Goal: Task Accomplishment & Management: Manage account settings

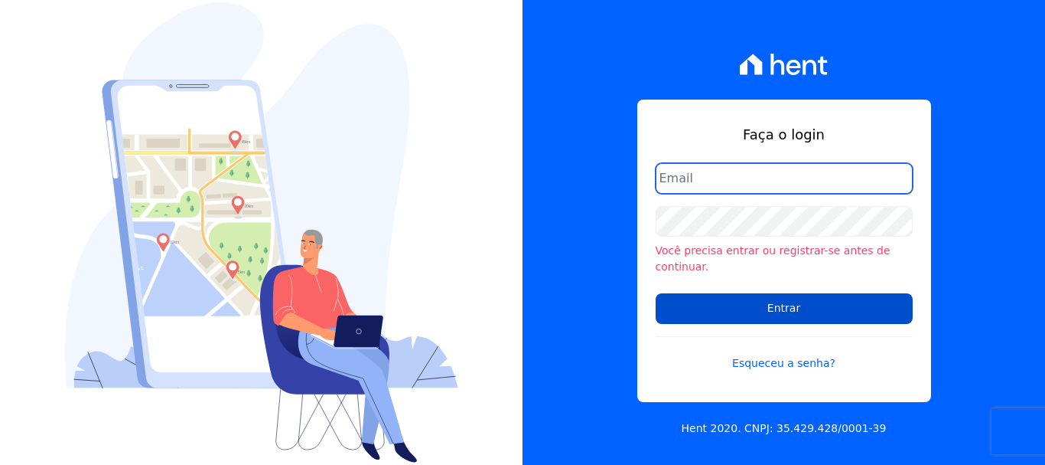
type input "[EMAIL_ADDRESS][DOMAIN_NAME]"
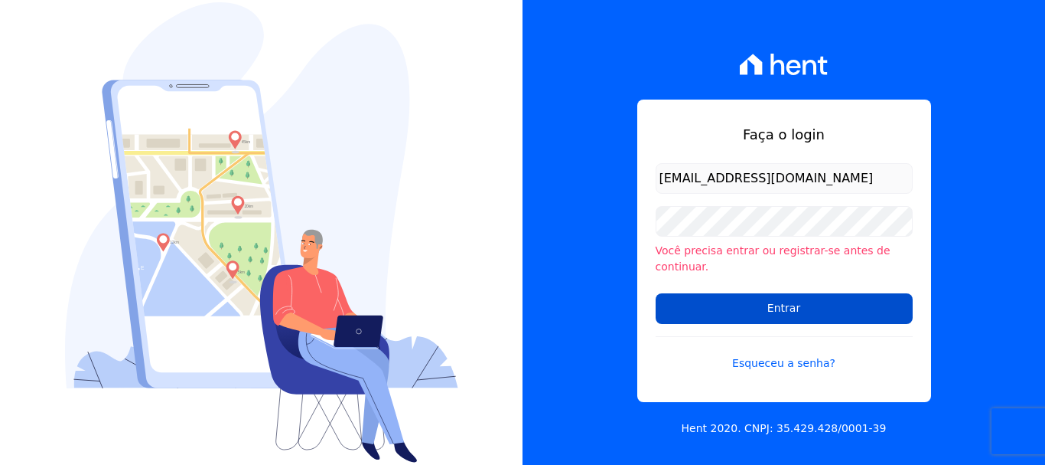
click at [827, 308] on input "Entrar" at bounding box center [784, 308] width 257 height 31
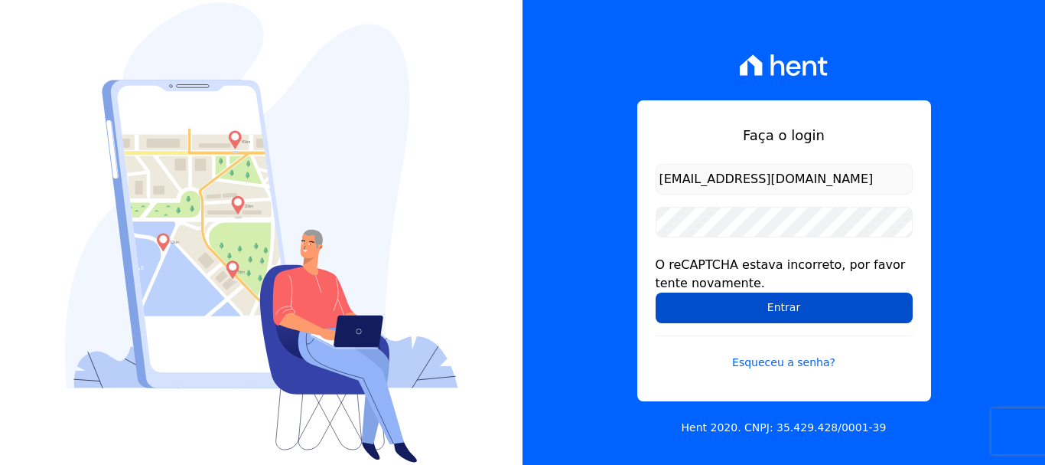
click at [827, 308] on input "Entrar" at bounding box center [784, 307] width 257 height 31
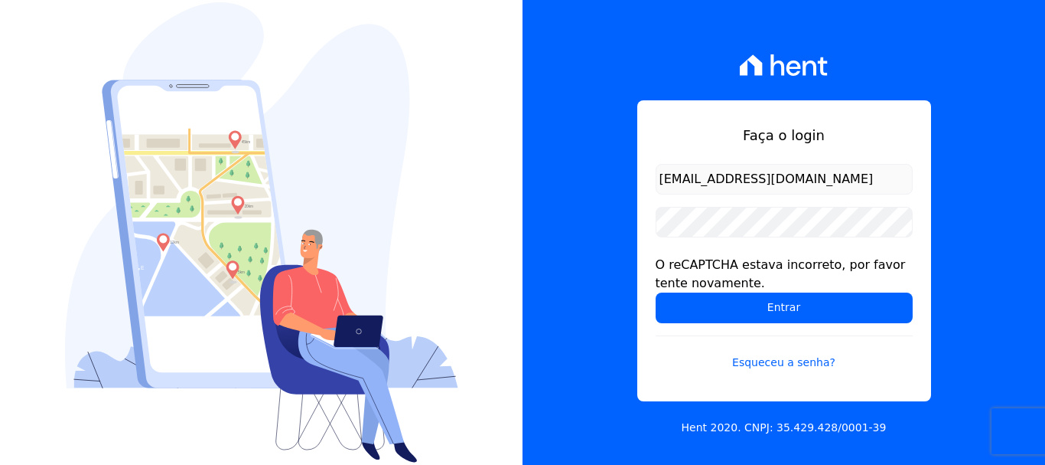
click at [827, 308] on input "Entrar" at bounding box center [784, 307] width 257 height 31
click at [1006, 217] on div "Faça o login [EMAIL_ADDRESS][DOMAIN_NAME] O reCAPTCHA estava incorreto, por fav…" at bounding box center [784, 232] width 523 height 465
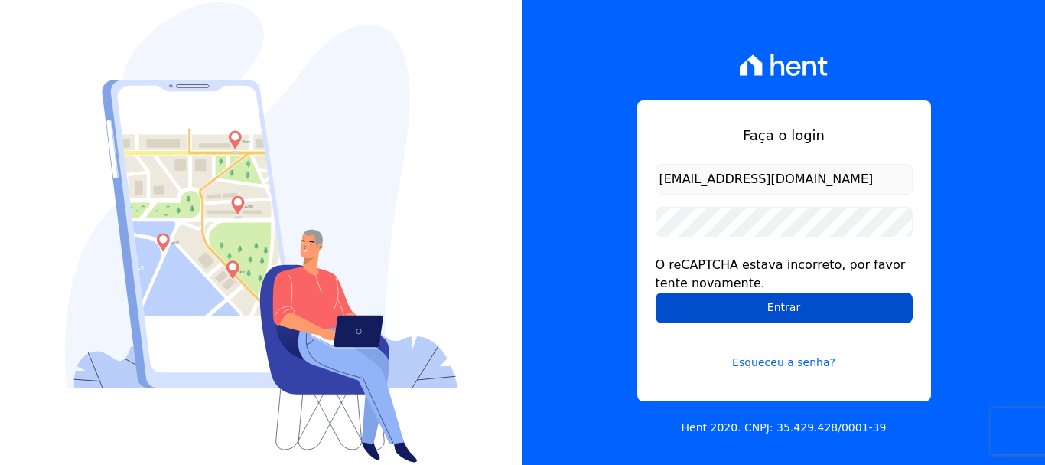
click at [807, 310] on input "Entrar" at bounding box center [784, 307] width 257 height 31
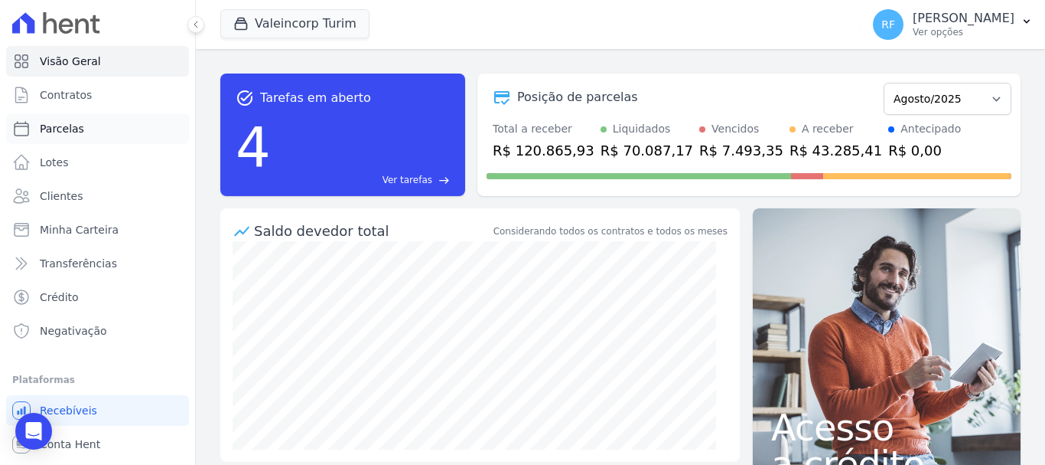
click at [23, 131] on icon at bounding box center [21, 128] width 18 height 18
select select
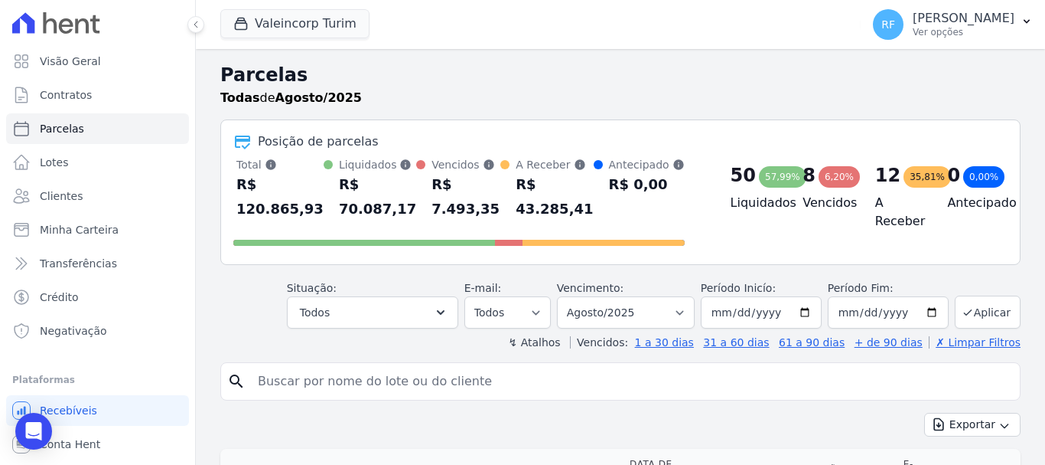
click at [448, 371] on input "search" at bounding box center [631, 381] width 765 height 31
type input "[PERSON_NAME]"
select select
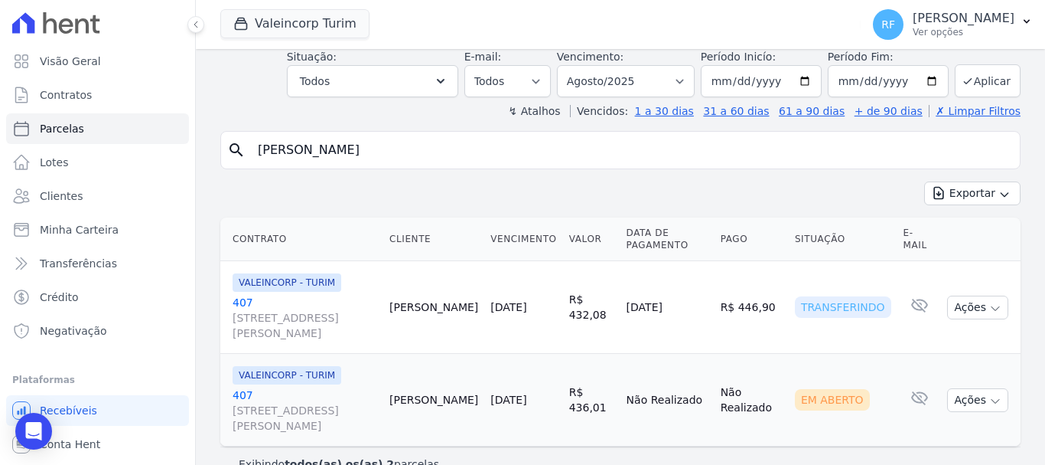
scroll to position [105, 0]
